Goal: Navigation & Orientation: Find specific page/section

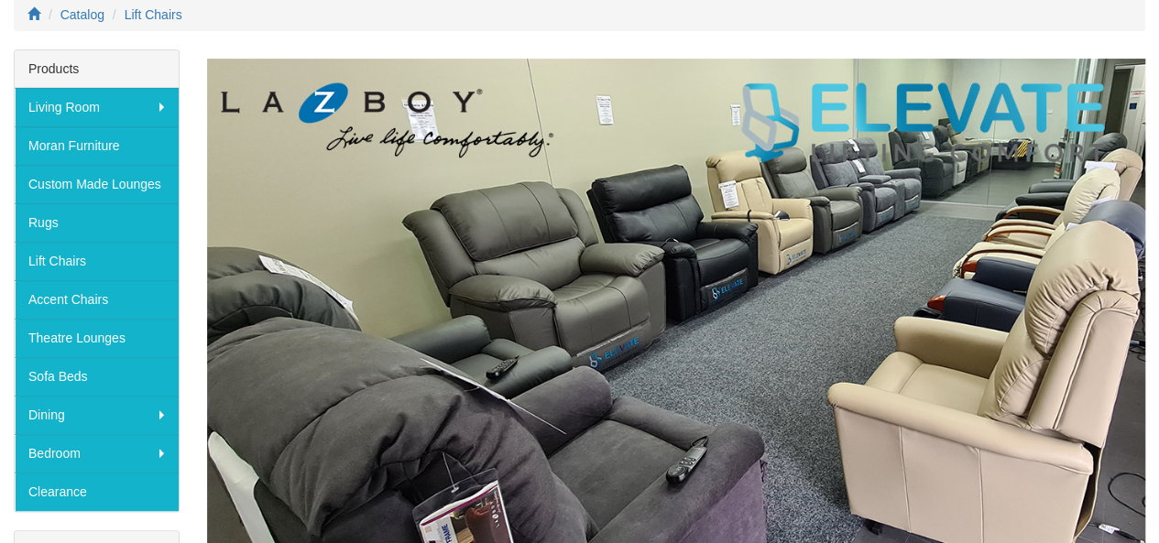
scroll to position [241, 0]
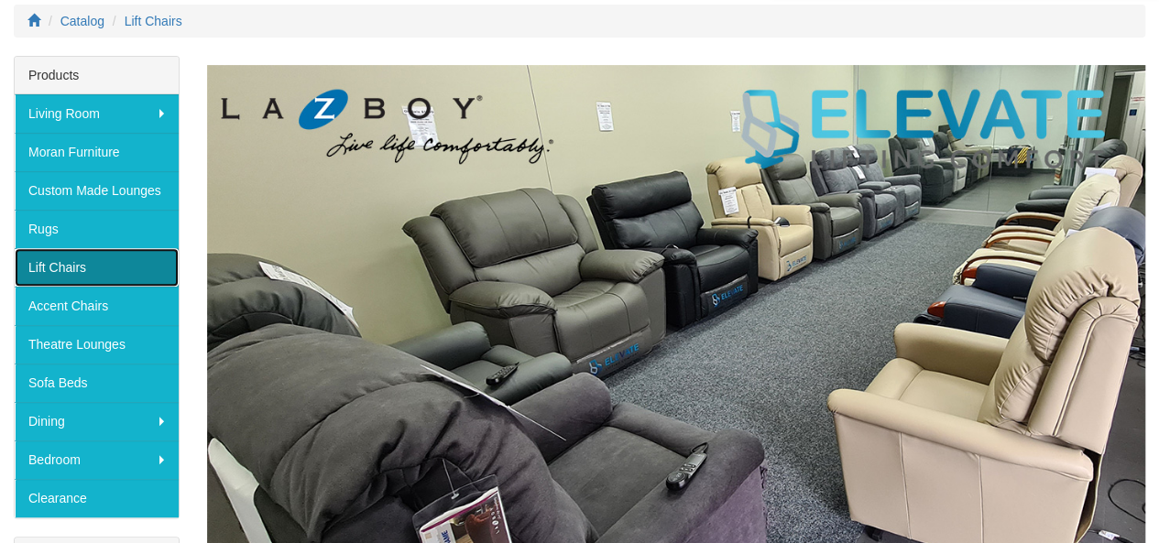
click at [68, 261] on link "Lift Chairs" at bounding box center [97, 267] width 164 height 38
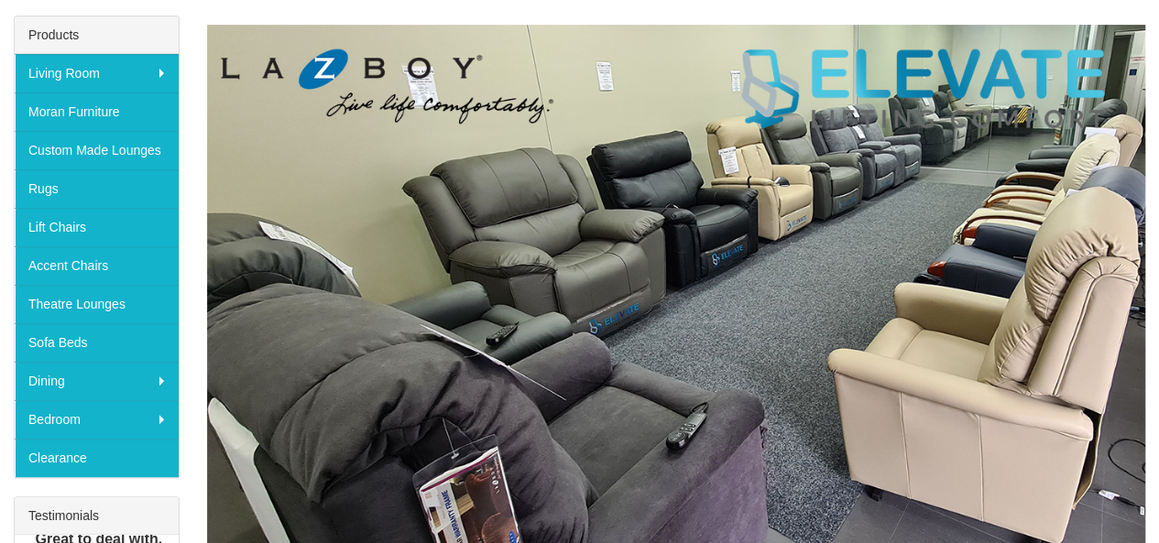
scroll to position [282, 0]
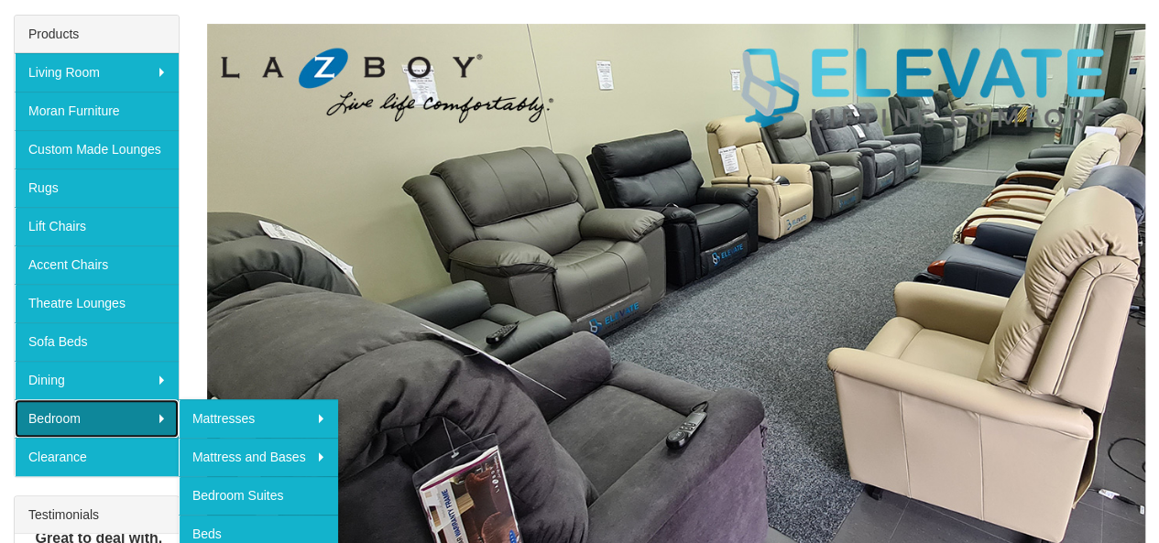
click at [145, 411] on link "Bedroom" at bounding box center [97, 418] width 164 height 38
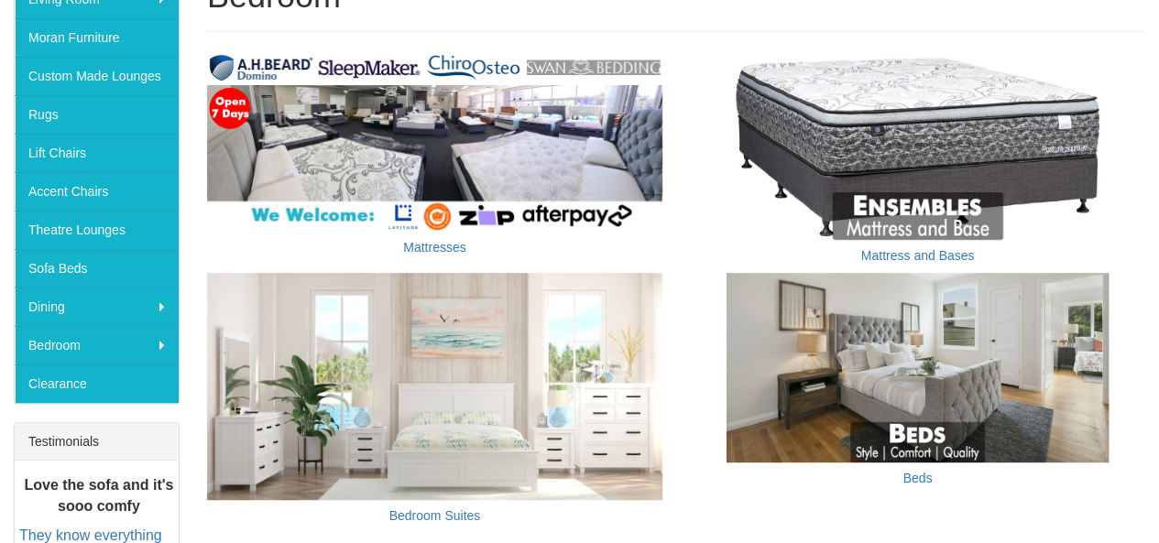
scroll to position [356, 0]
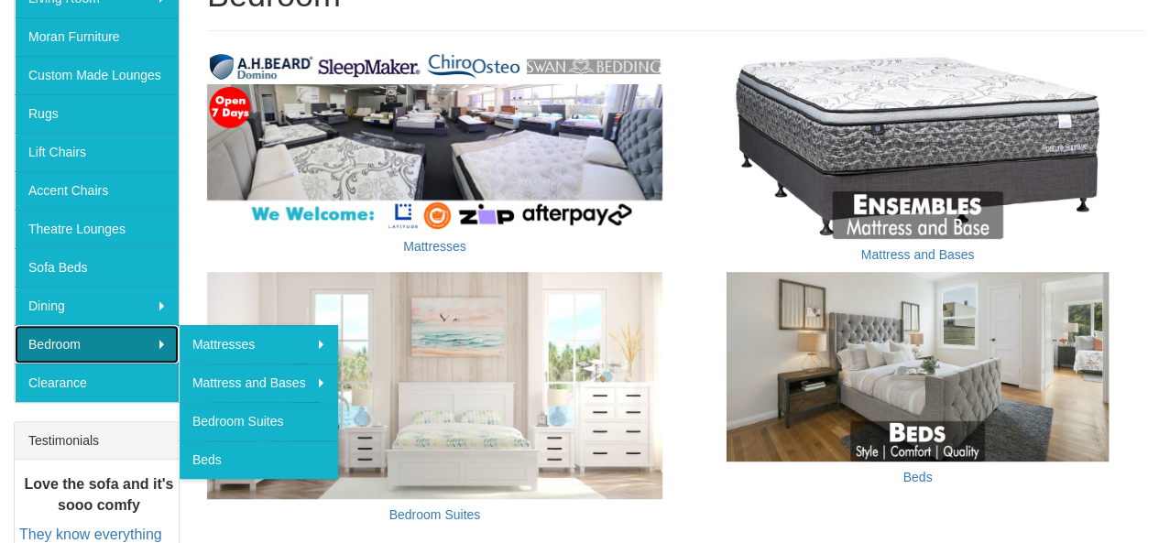
click at [79, 337] on link "Bedroom" at bounding box center [97, 344] width 164 height 38
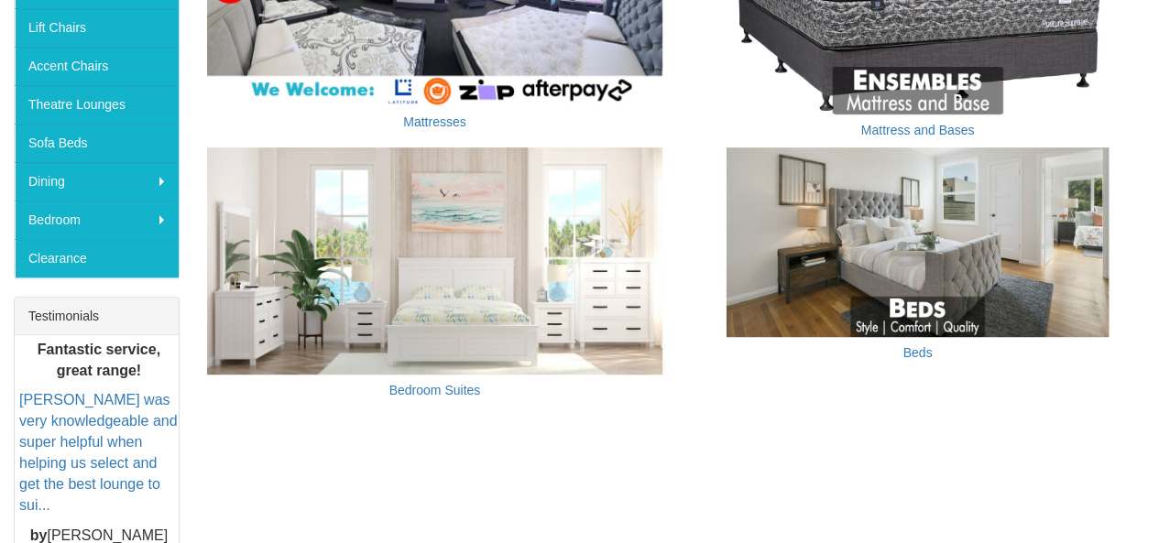
scroll to position [482, 0]
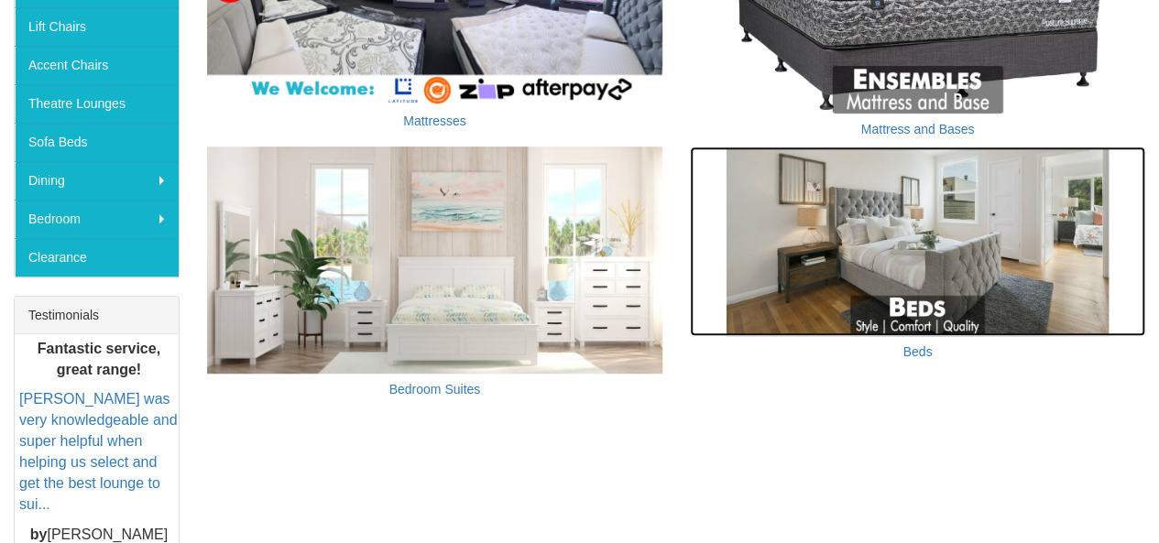
click at [880, 241] on img at bounding box center [917, 242] width 455 height 190
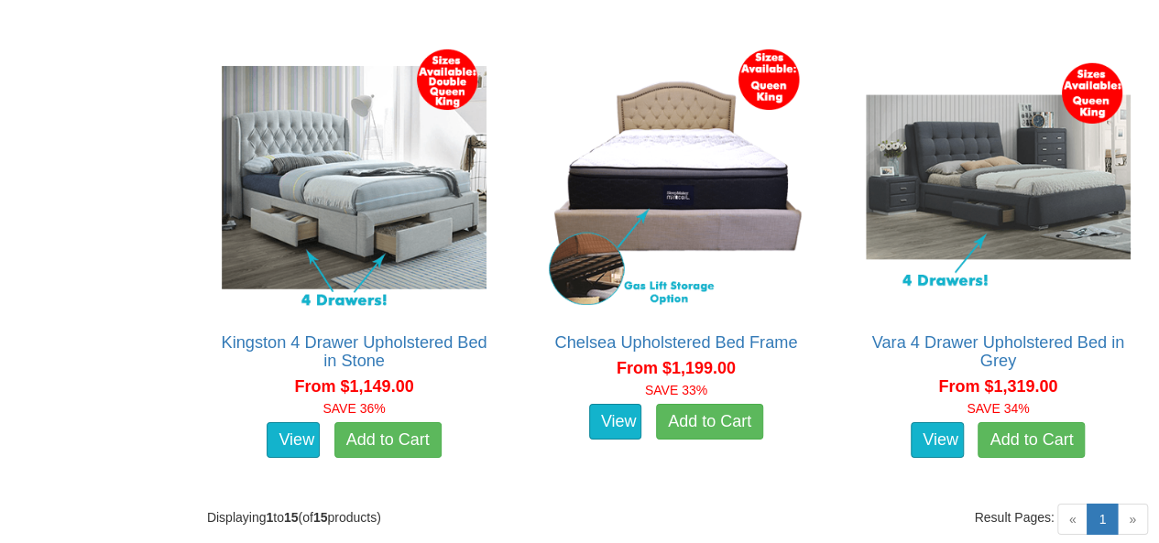
scroll to position [2856, 0]
